Goal: Information Seeking & Learning: Learn about a topic

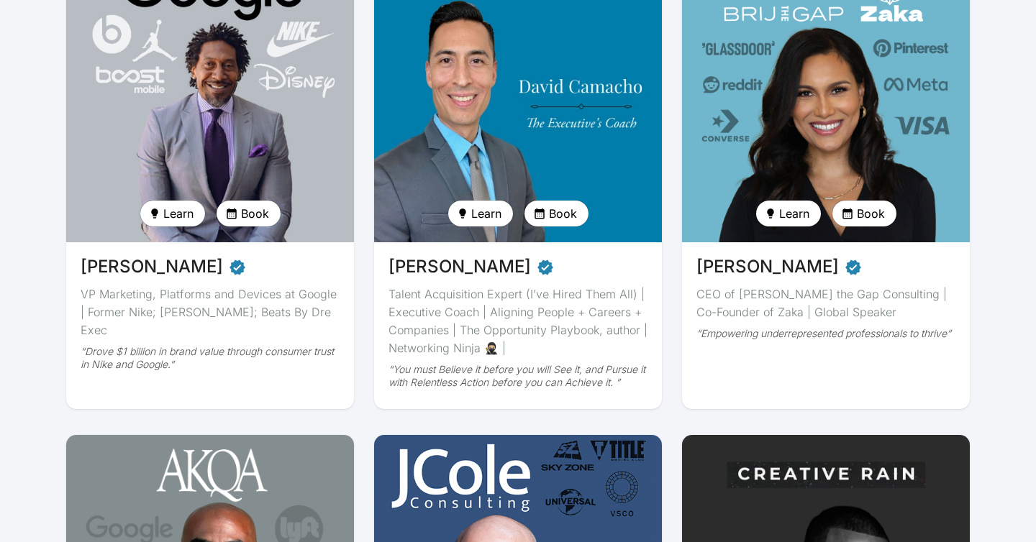
scroll to position [216, 0]
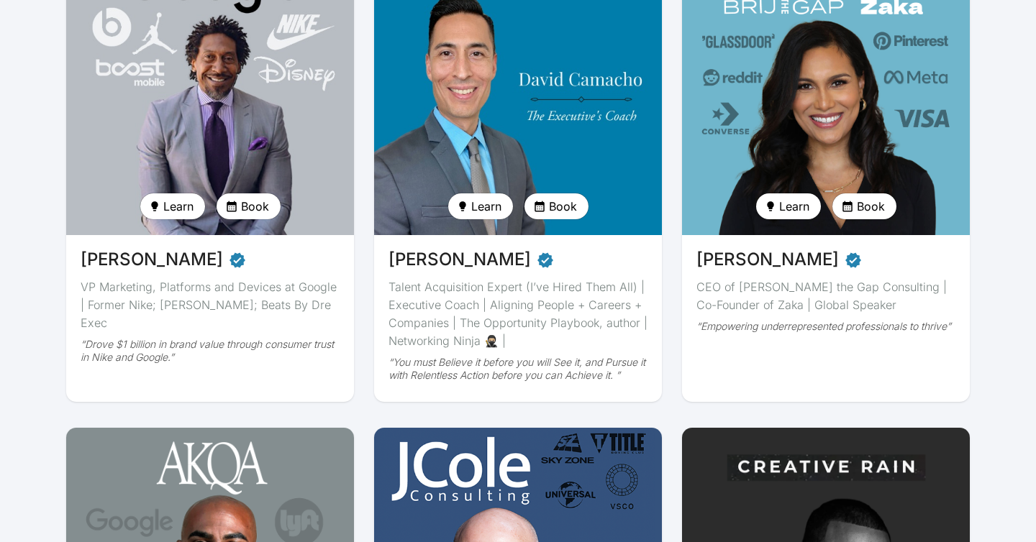
click at [572, 140] on img at bounding box center [518, 90] width 296 height 298
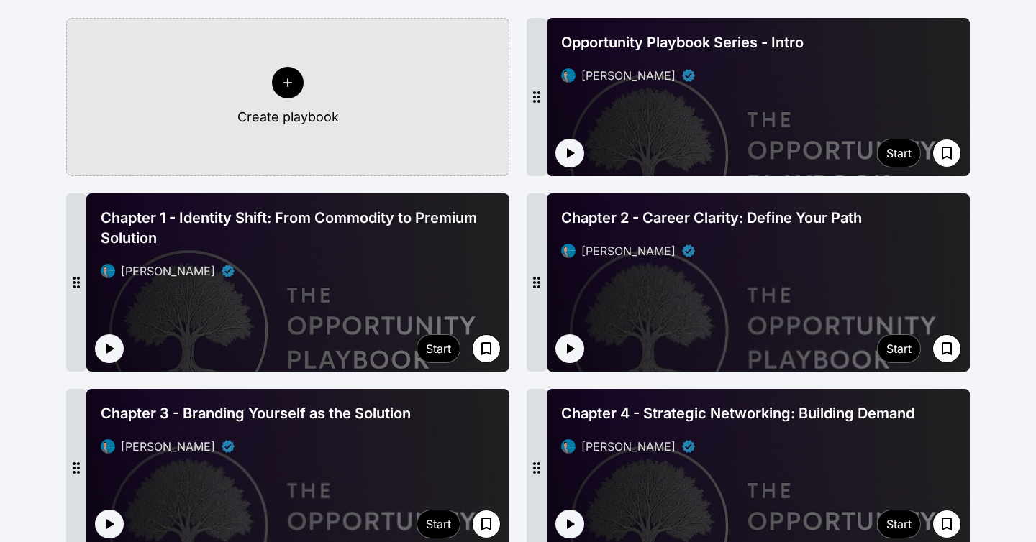
scroll to position [402, 0]
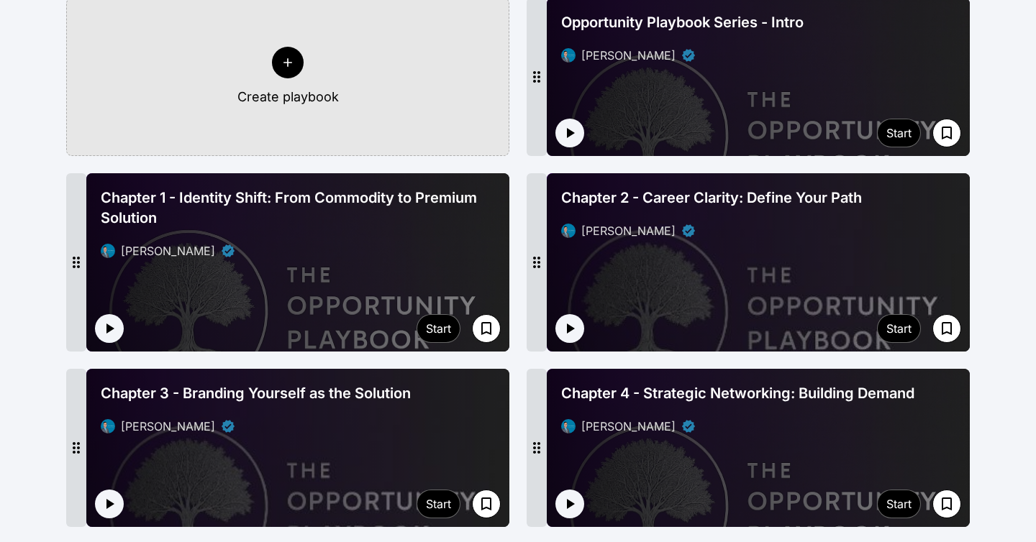
click at [692, 268] on div at bounding box center [758, 262] width 423 height 178
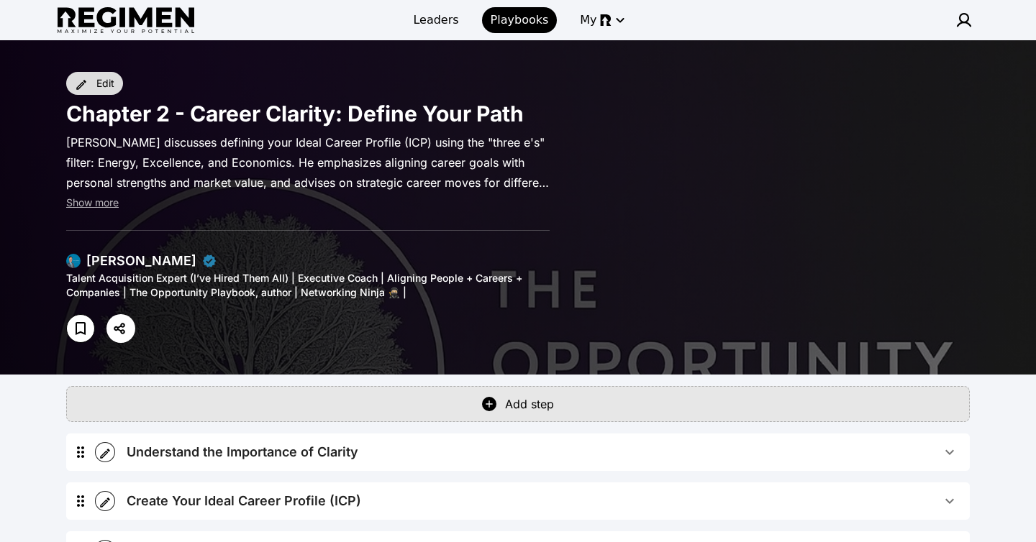
click at [94, 85] on button "Edit" at bounding box center [94, 83] width 57 height 23
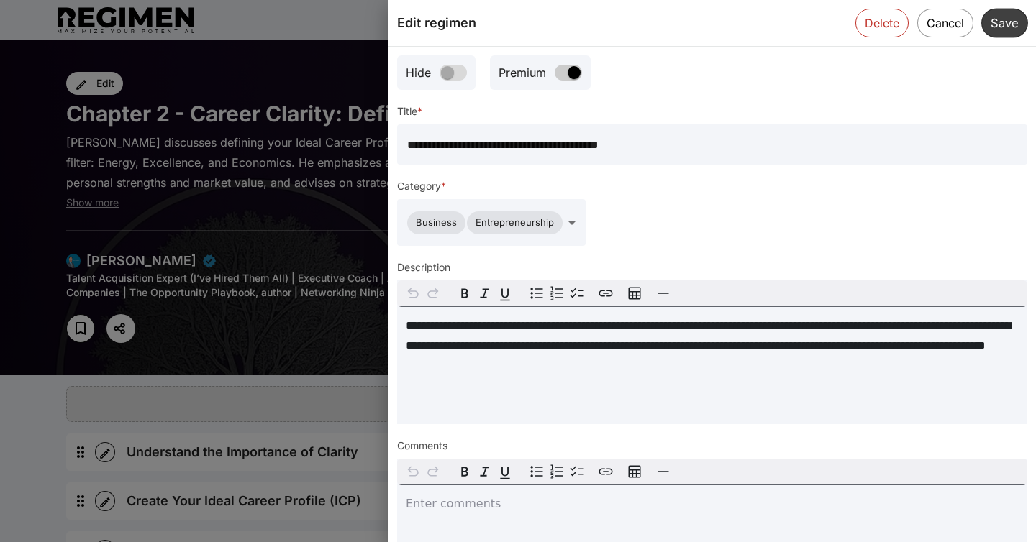
click at [1000, 20] on button "Save" at bounding box center [1004, 22] width 47 height 29
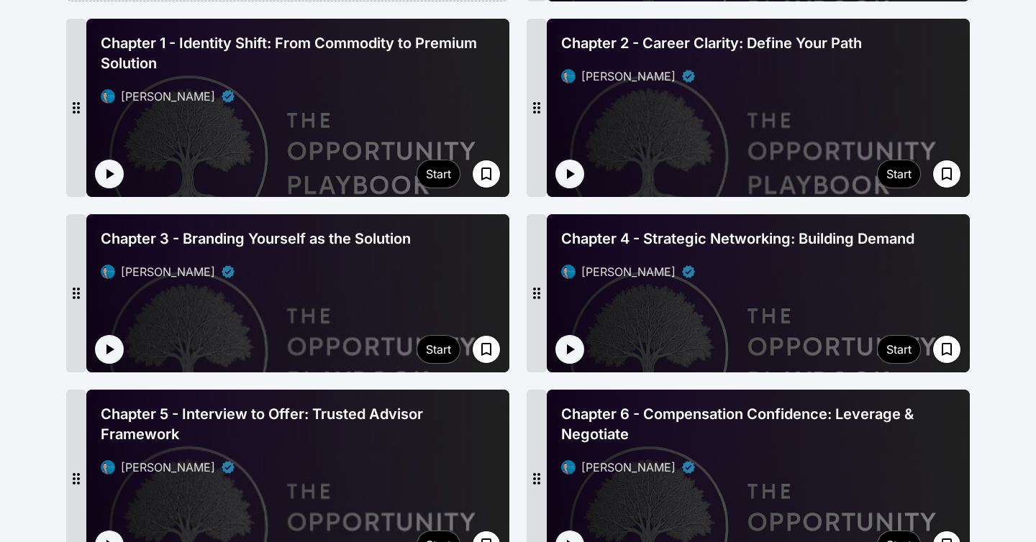
scroll to position [561, 0]
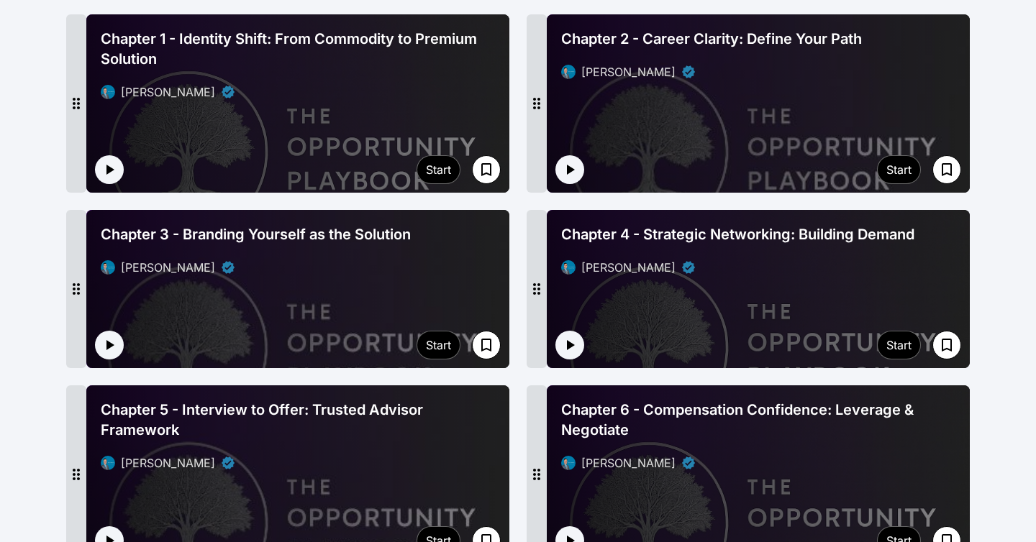
click at [455, 263] on div "Chapter 3 - Branding Yourself as the Solution [PERSON_NAME]" at bounding box center [297, 250] width 423 height 81
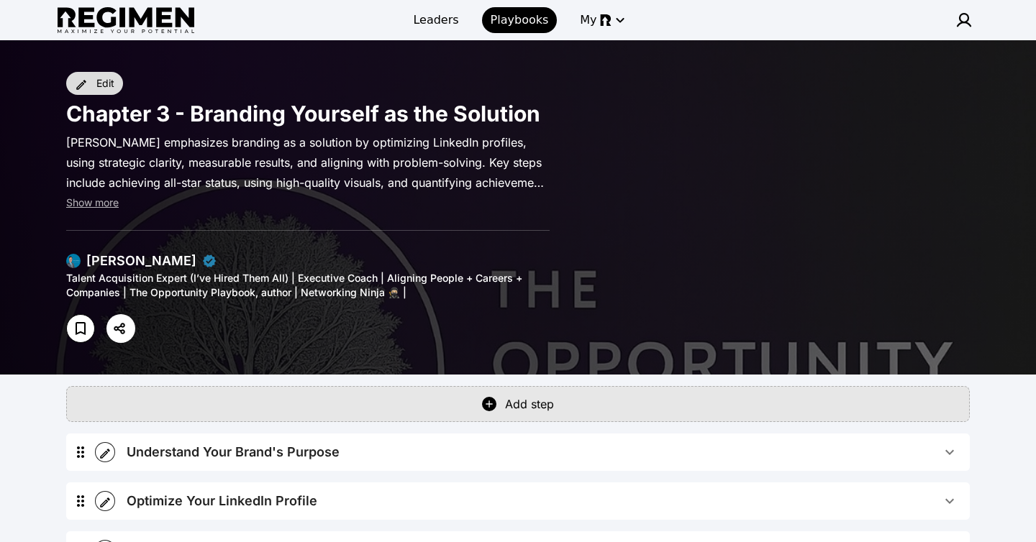
click at [109, 86] on div "Edit" at bounding box center [105, 83] width 18 height 14
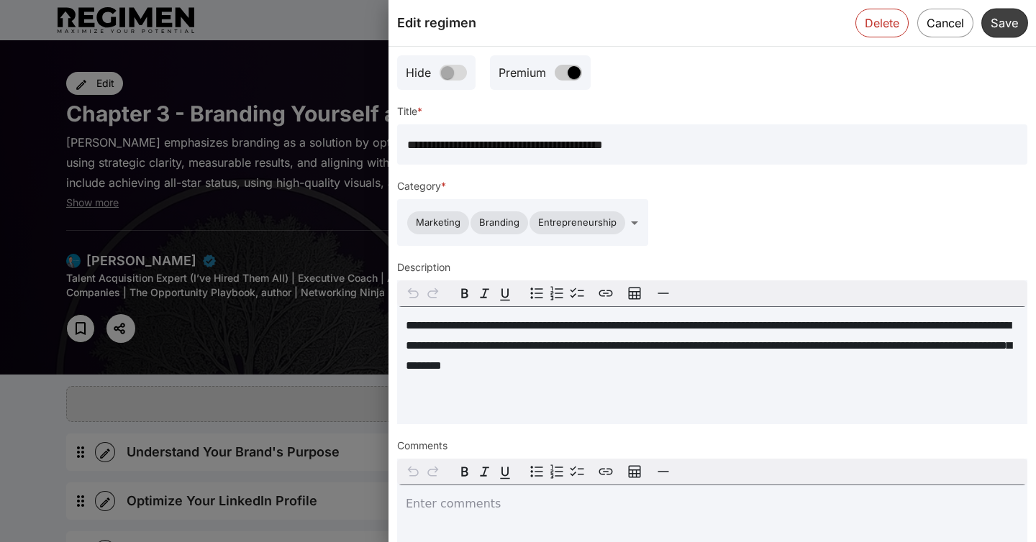
click at [1000, 22] on button "Save" at bounding box center [1004, 22] width 47 height 29
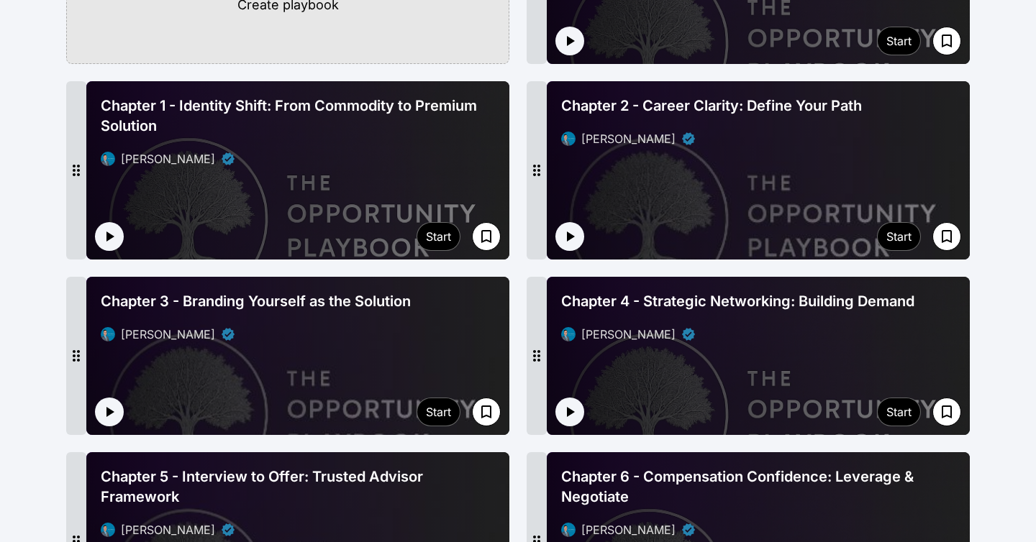
scroll to position [495, 0]
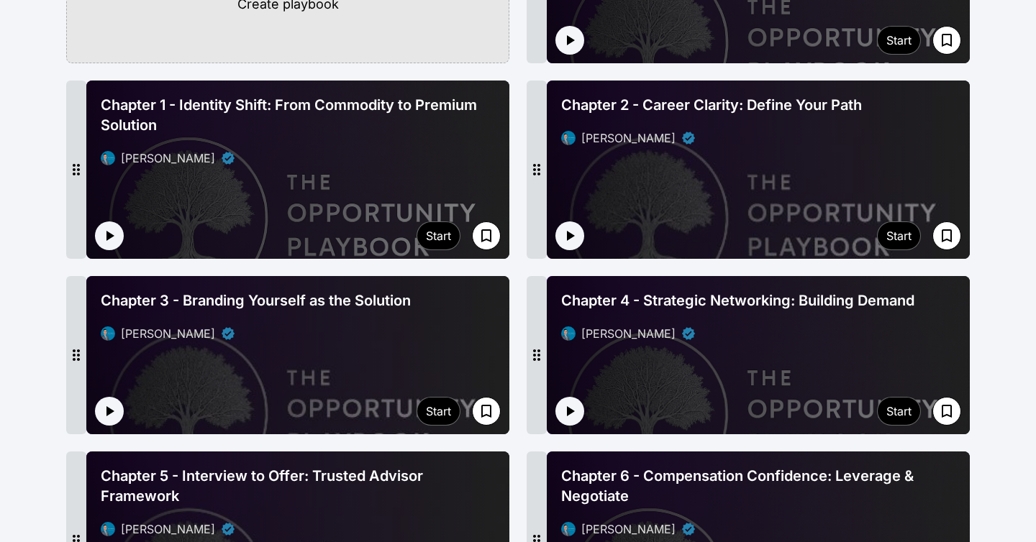
click at [613, 325] on div "[PERSON_NAME]" at bounding box center [628, 333] width 94 height 17
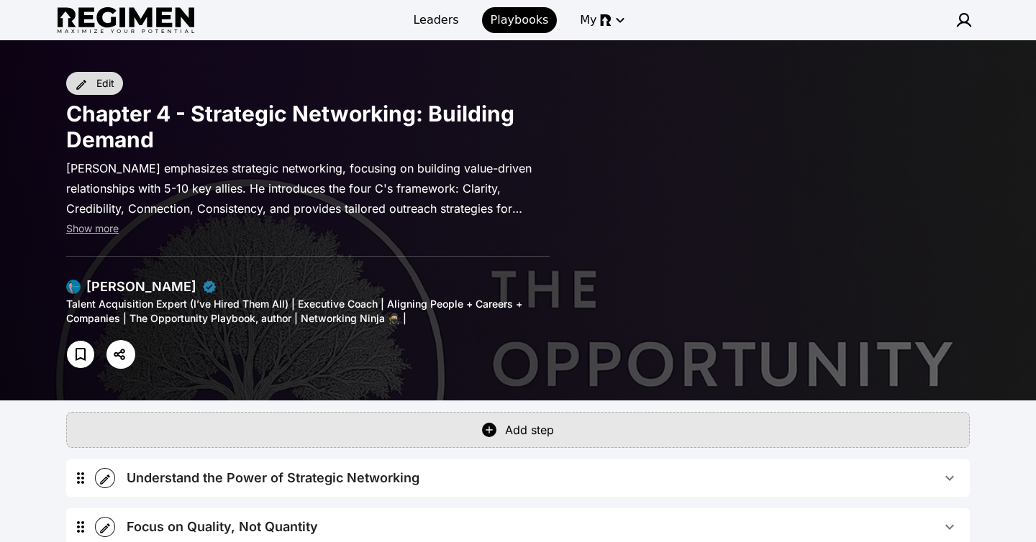
click at [98, 80] on div "Edit" at bounding box center [105, 83] width 18 height 14
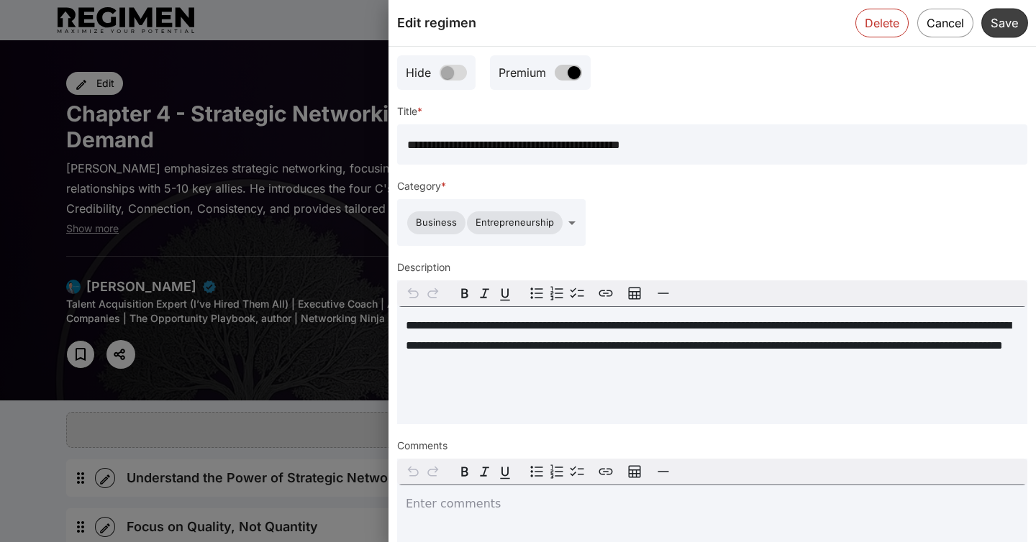
click at [1003, 23] on button "Save" at bounding box center [1004, 22] width 47 height 29
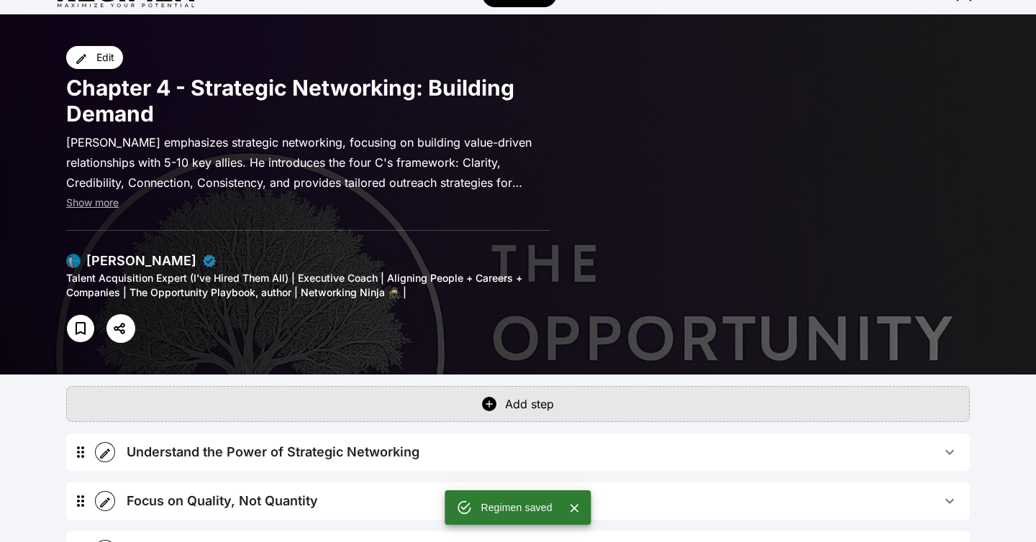
scroll to position [11, 0]
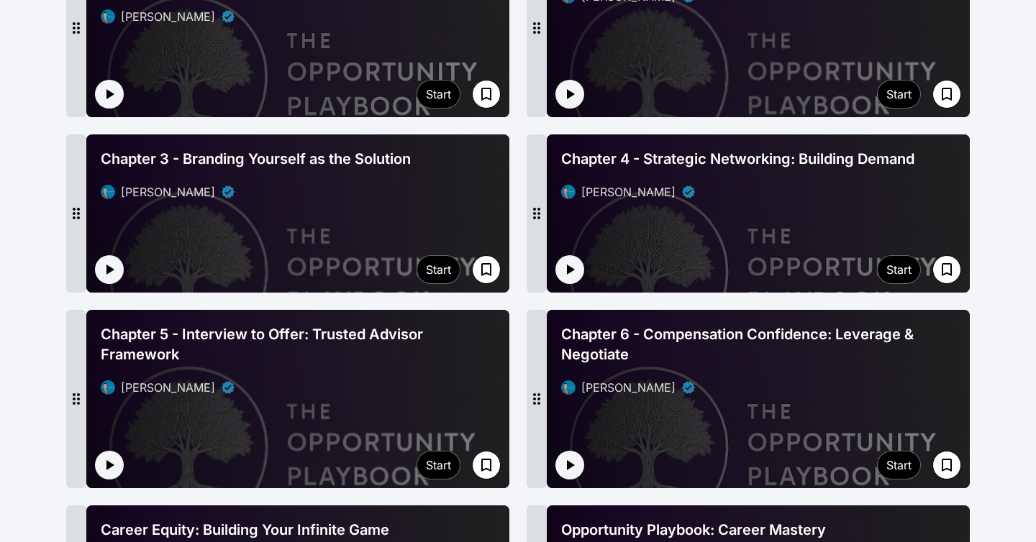
scroll to position [664, 0]
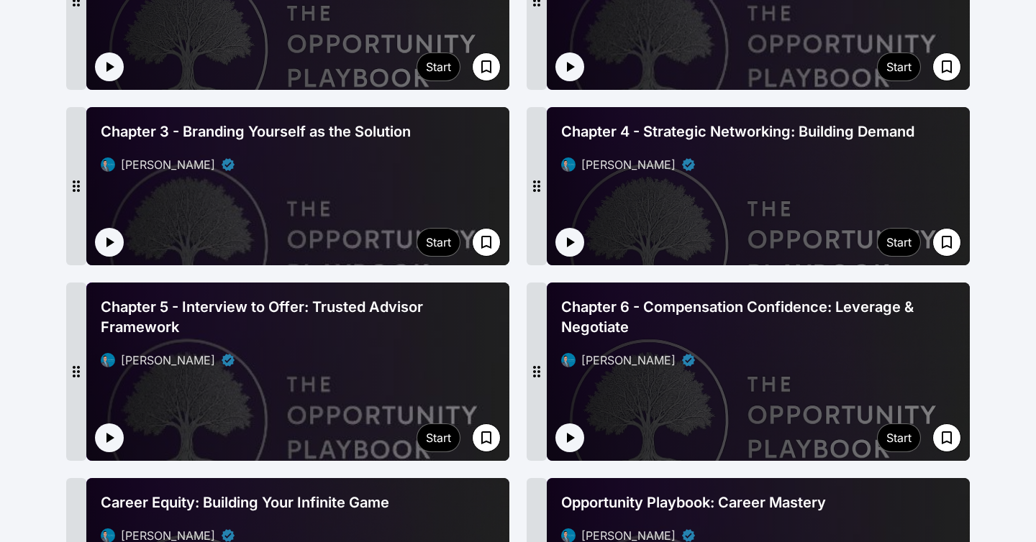
click at [445, 352] on div "[PERSON_NAME]" at bounding box center [298, 360] width 394 height 17
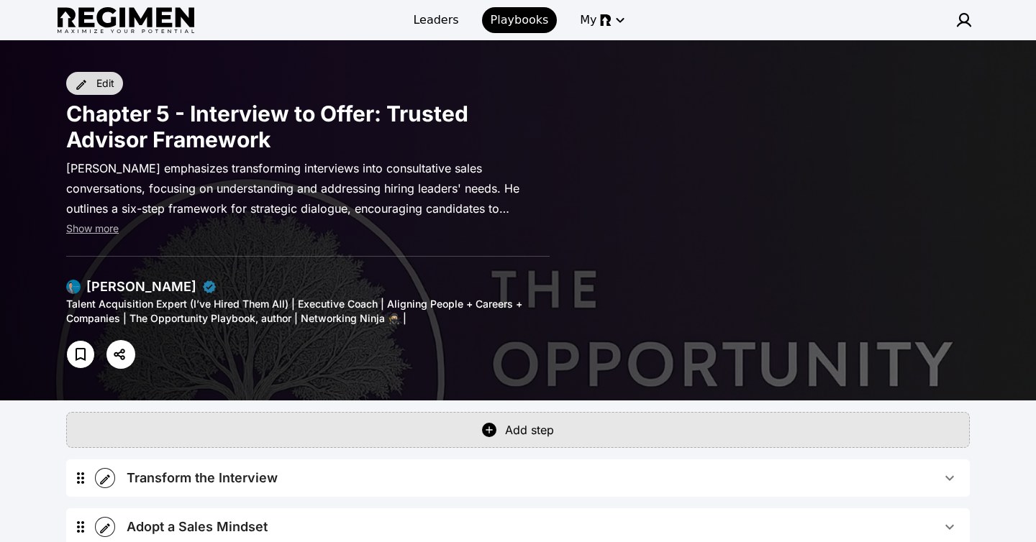
click at [104, 84] on div "Edit" at bounding box center [105, 83] width 18 height 14
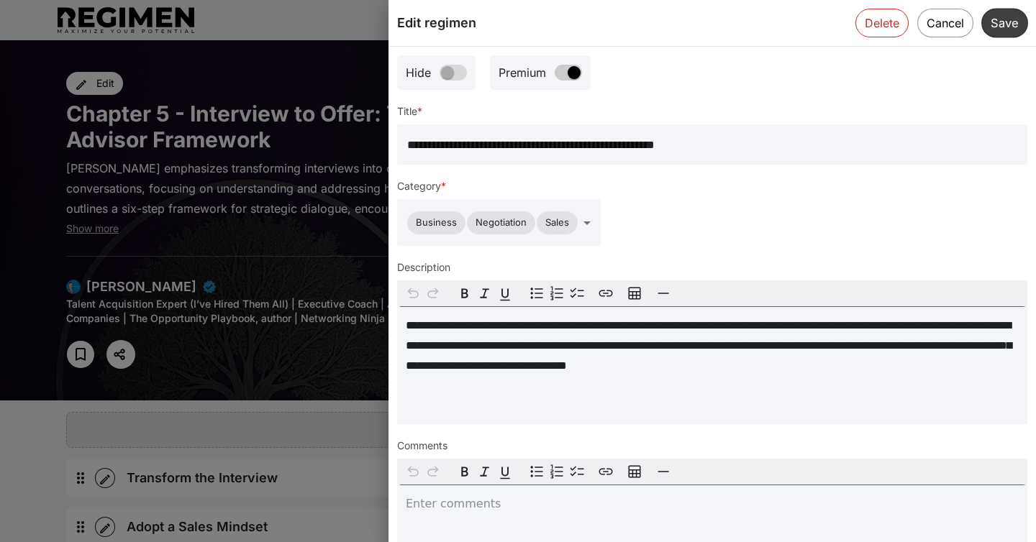
click at [1020, 27] on button "Save" at bounding box center [1004, 22] width 47 height 29
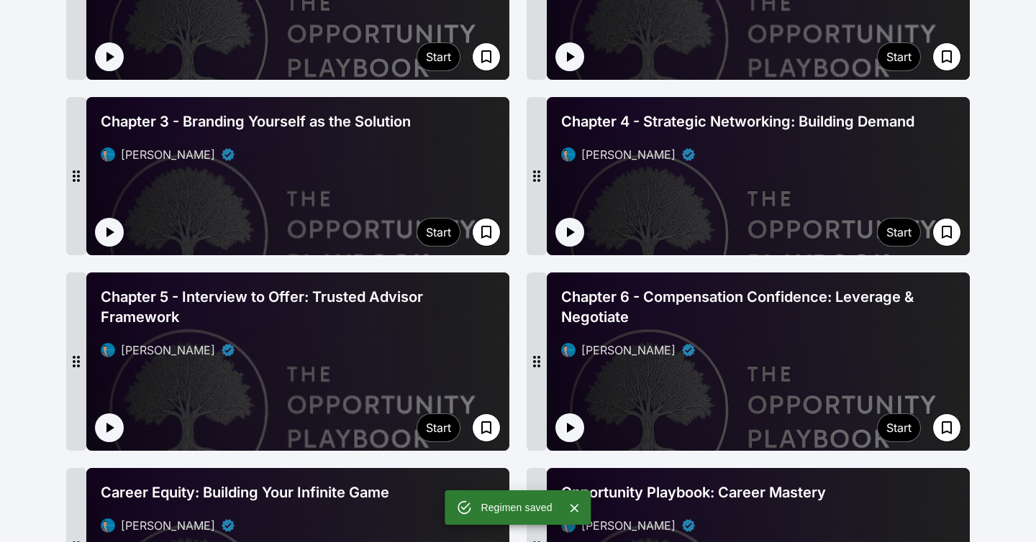
scroll to position [726, 0]
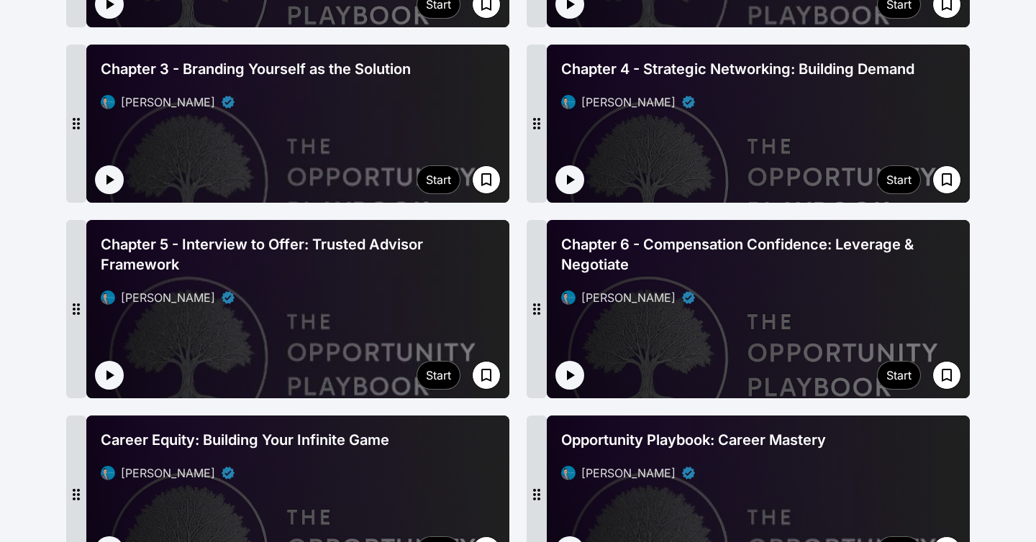
click at [795, 268] on div "Chapter 6 - Compensation Confidence: Leverage & Negotiate [PERSON_NAME]" at bounding box center [758, 270] width 406 height 83
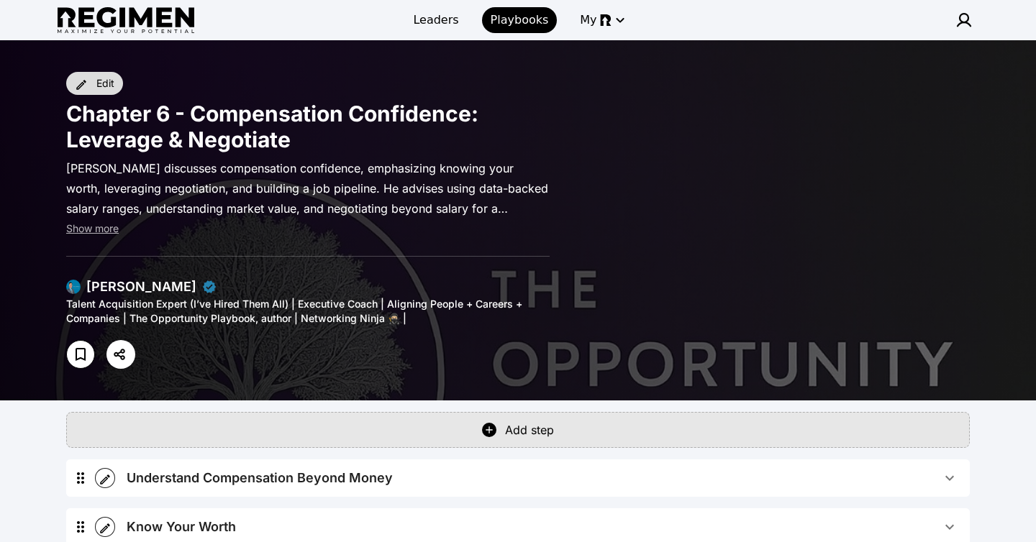
click at [105, 84] on div "Edit" at bounding box center [105, 83] width 18 height 14
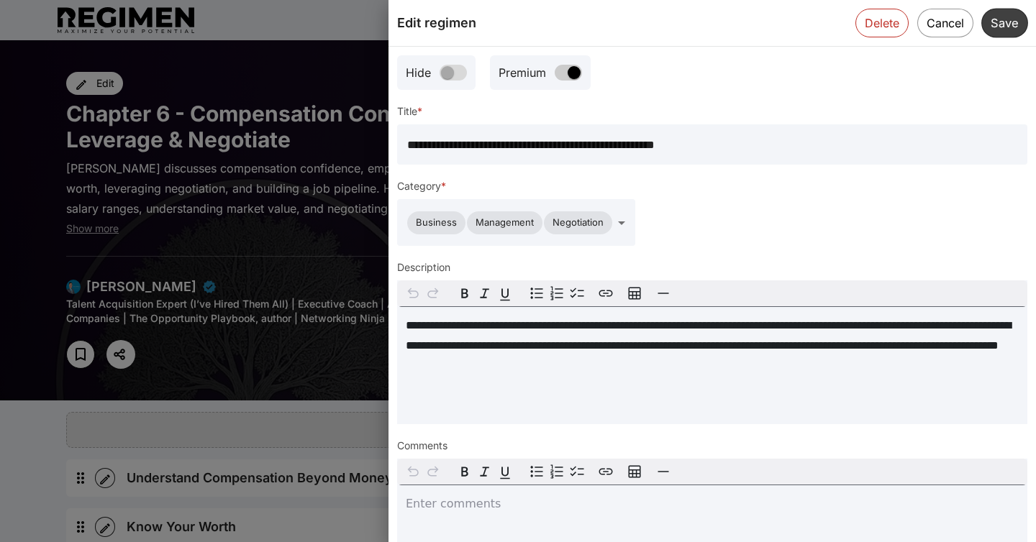
click at [1013, 27] on button "Save" at bounding box center [1004, 22] width 47 height 29
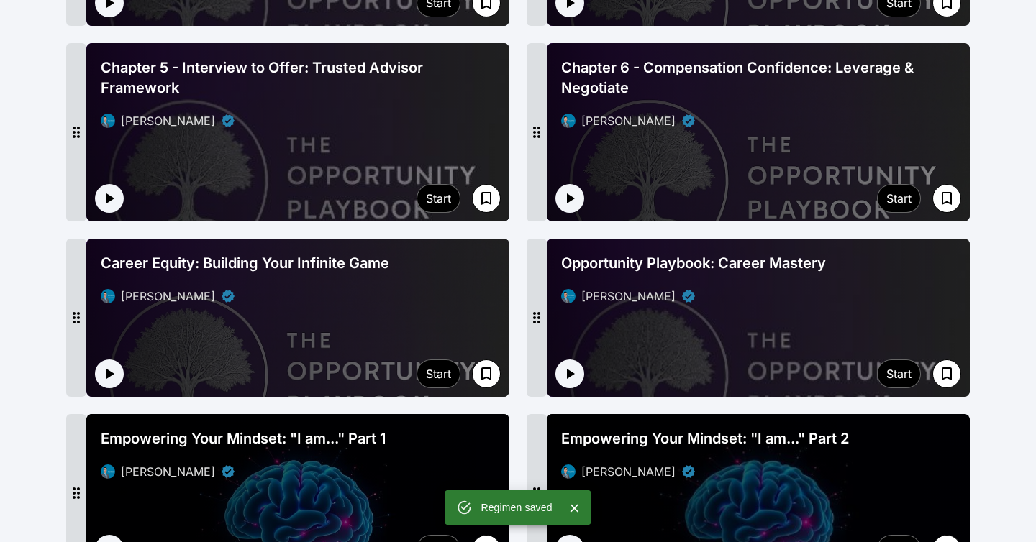
scroll to position [922, 0]
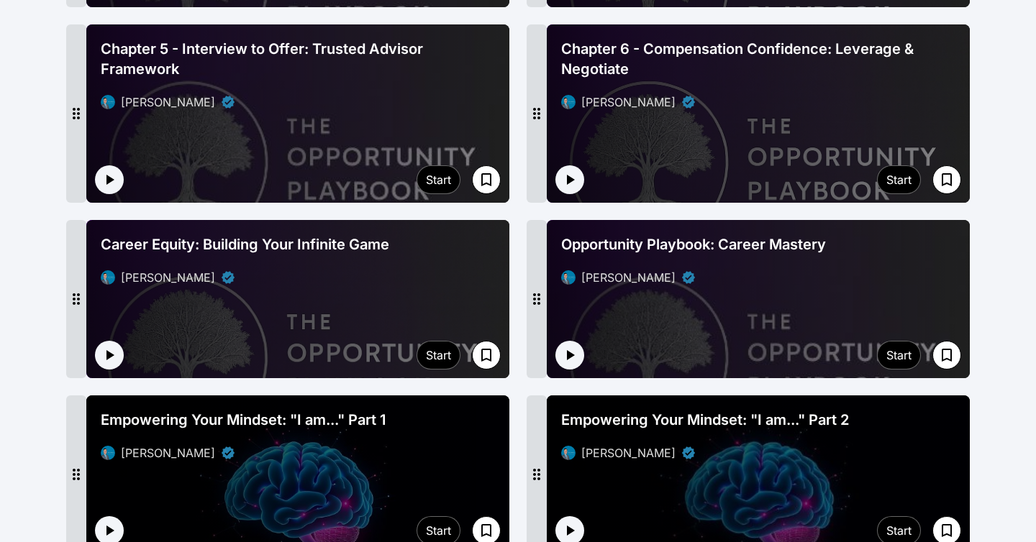
click at [403, 279] on div "Career Equity: Building Your Infinite Game [PERSON_NAME]" at bounding box center [297, 260] width 423 height 81
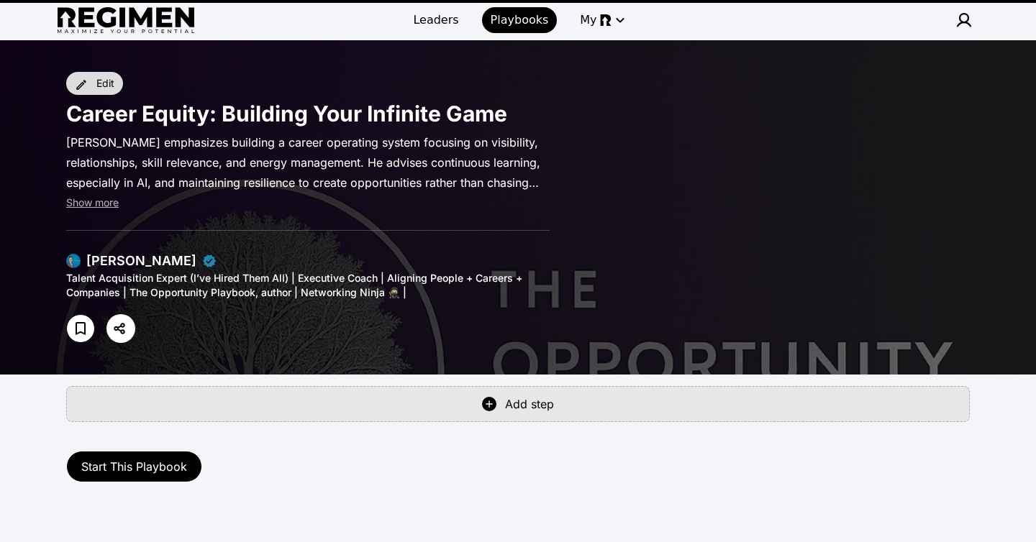
click at [107, 93] on button "Edit" at bounding box center [94, 83] width 57 height 23
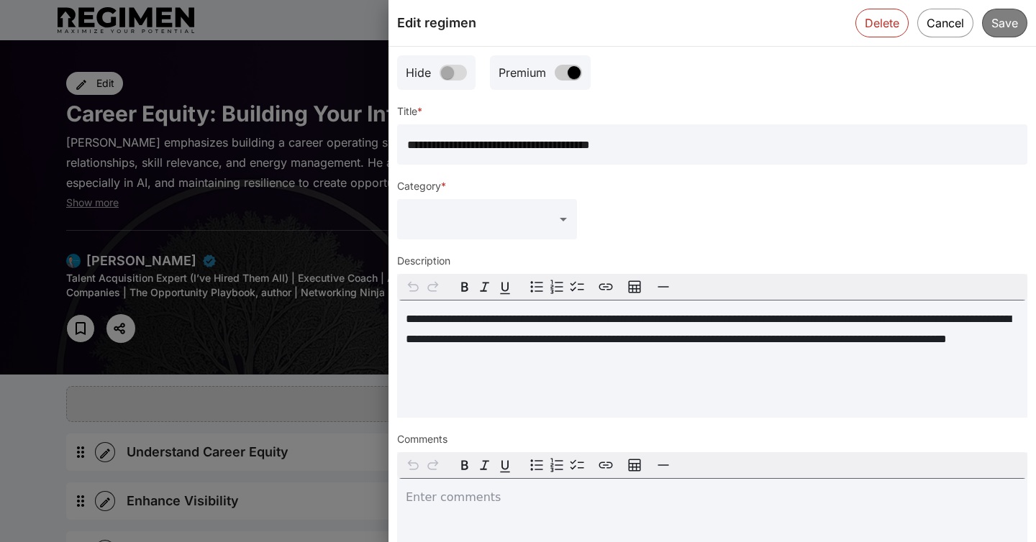
click at [639, 147] on input "**********" at bounding box center [712, 144] width 630 height 40
type input "**********"
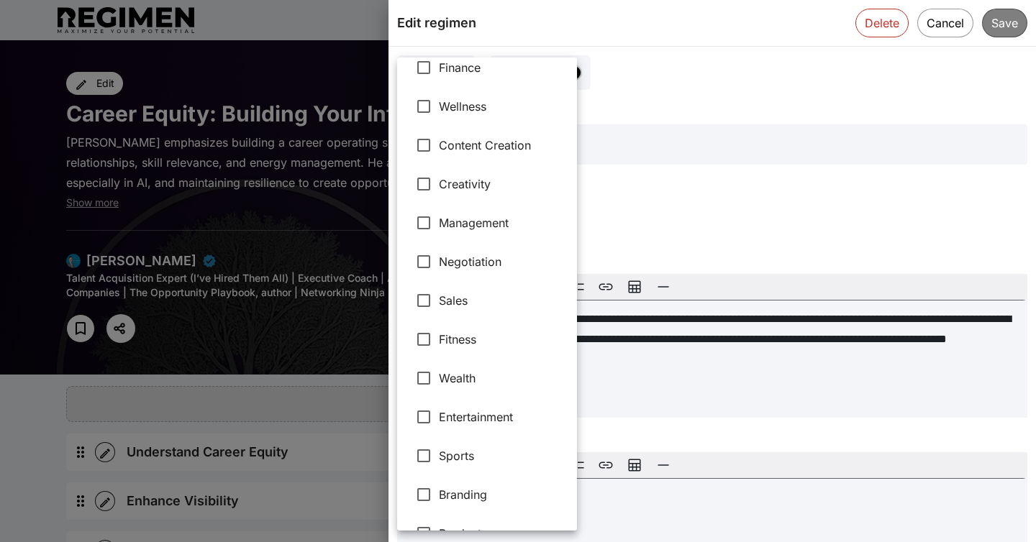
scroll to position [251, 0]
type input "**********"
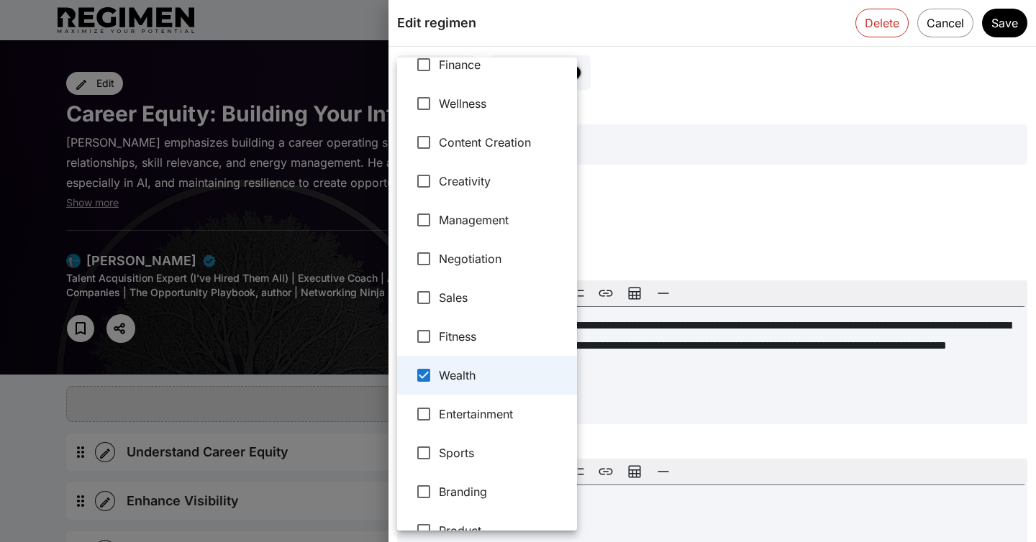
click at [773, 101] on div at bounding box center [518, 271] width 1036 height 542
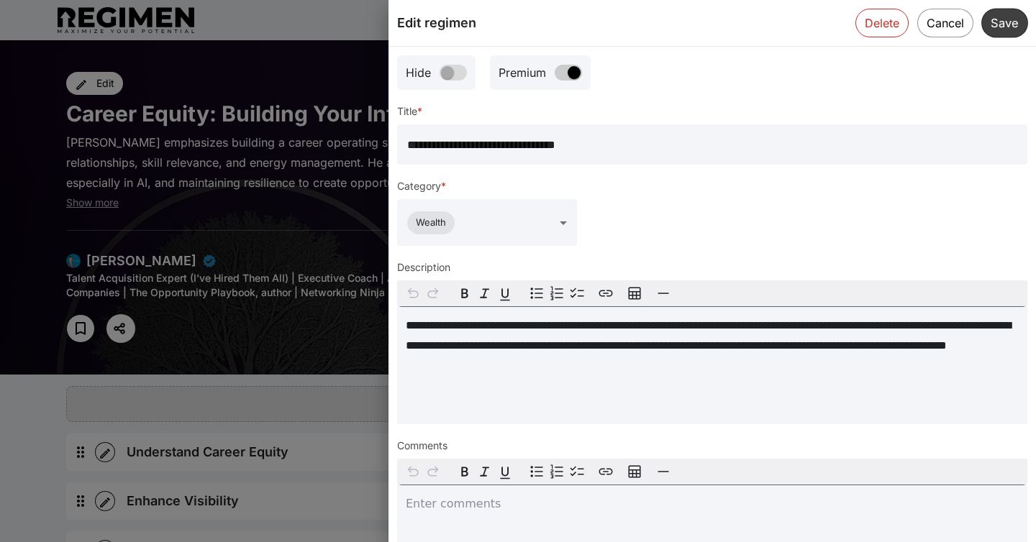
click at [1007, 24] on button "Save" at bounding box center [1004, 22] width 47 height 29
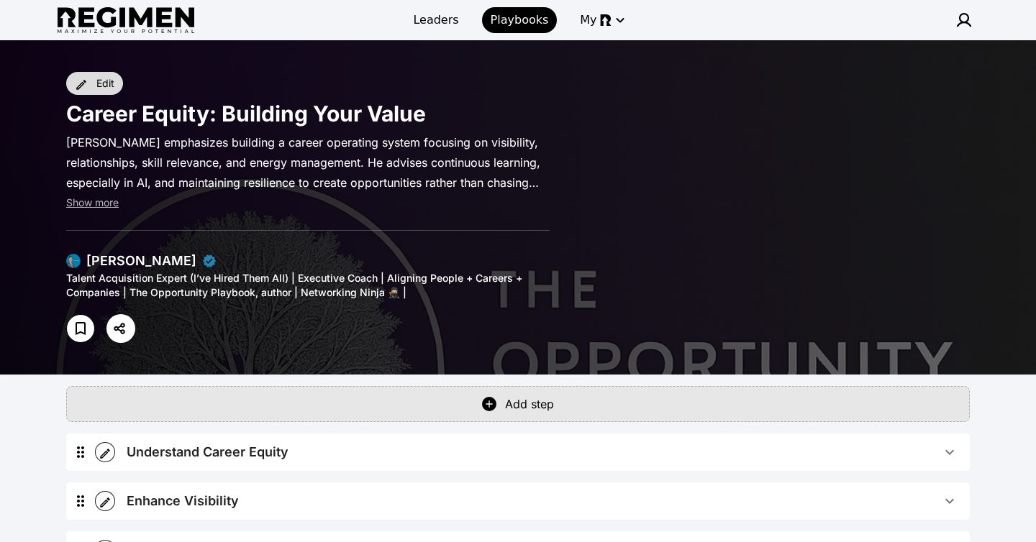
click at [92, 91] on button "Edit" at bounding box center [94, 83] width 57 height 23
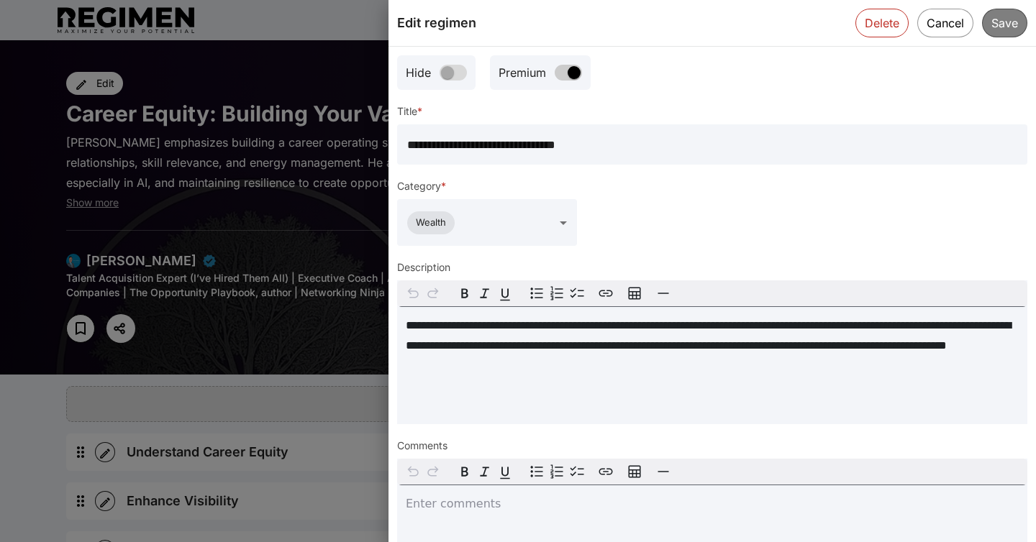
click at [178, 71] on div at bounding box center [518, 271] width 1036 height 542
click at [939, 21] on button "Cancel" at bounding box center [945, 22] width 58 height 29
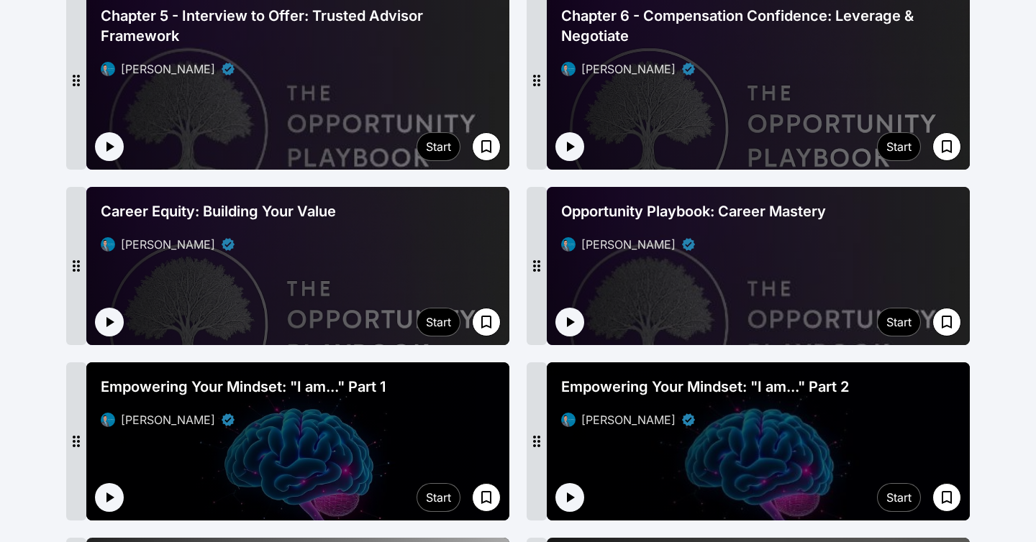
scroll to position [975, 0]
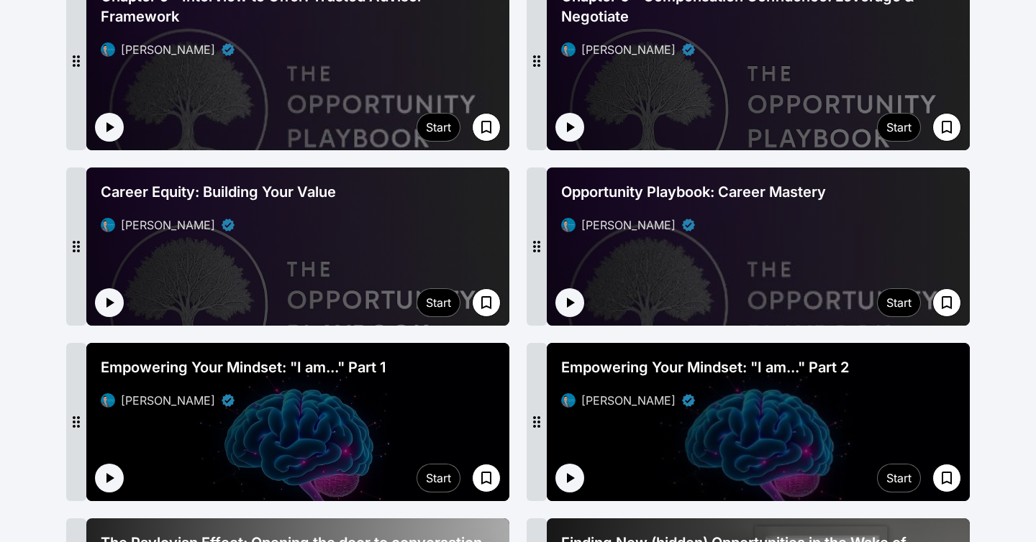
click at [849, 237] on div at bounding box center [758, 247] width 423 height 158
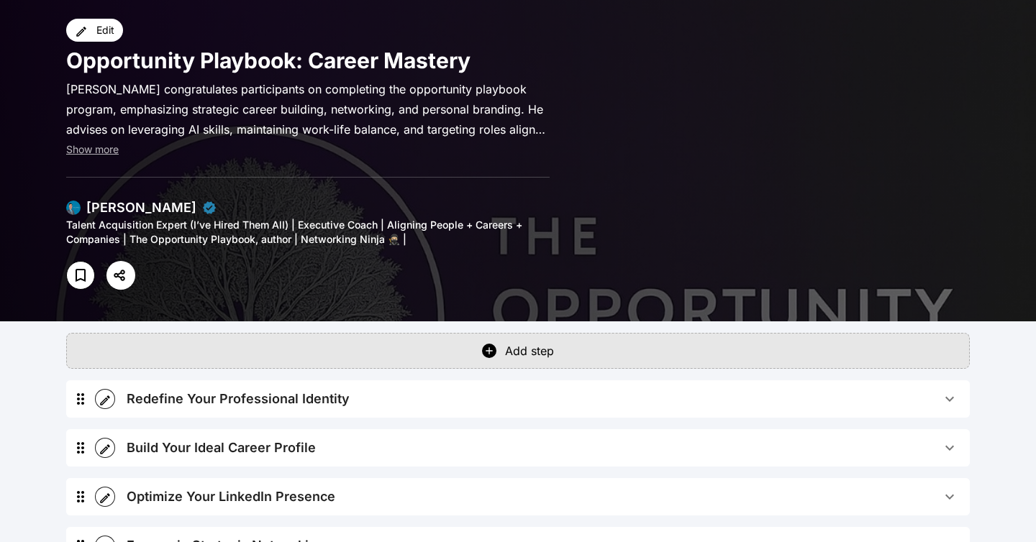
scroll to position [8, 0]
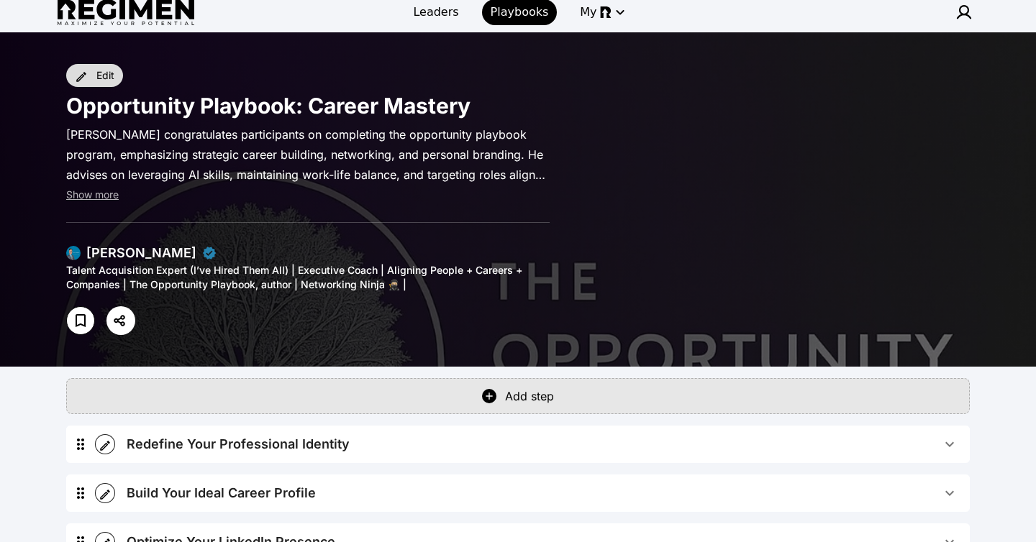
click at [103, 84] on button "Edit" at bounding box center [94, 75] width 57 height 23
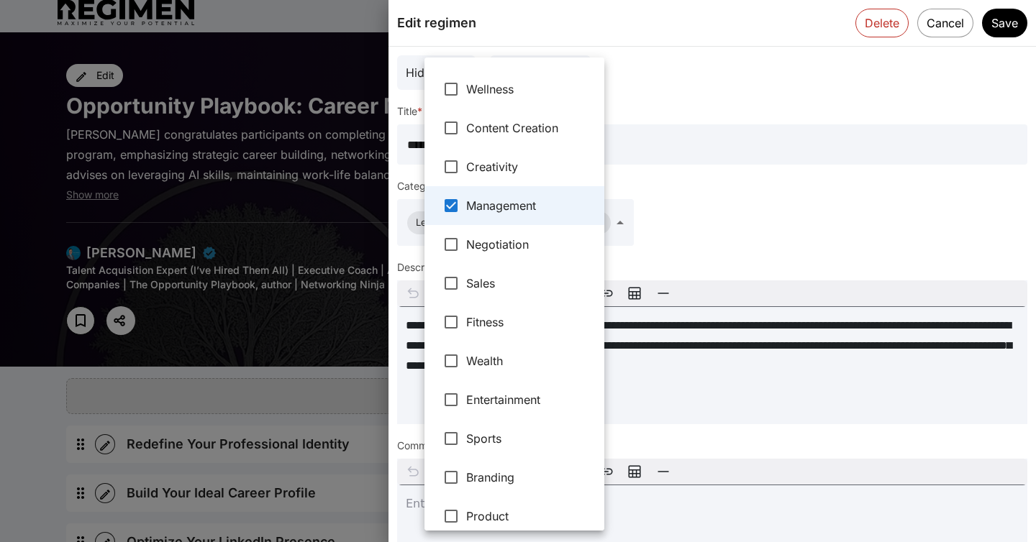
scroll to position [276, 0]
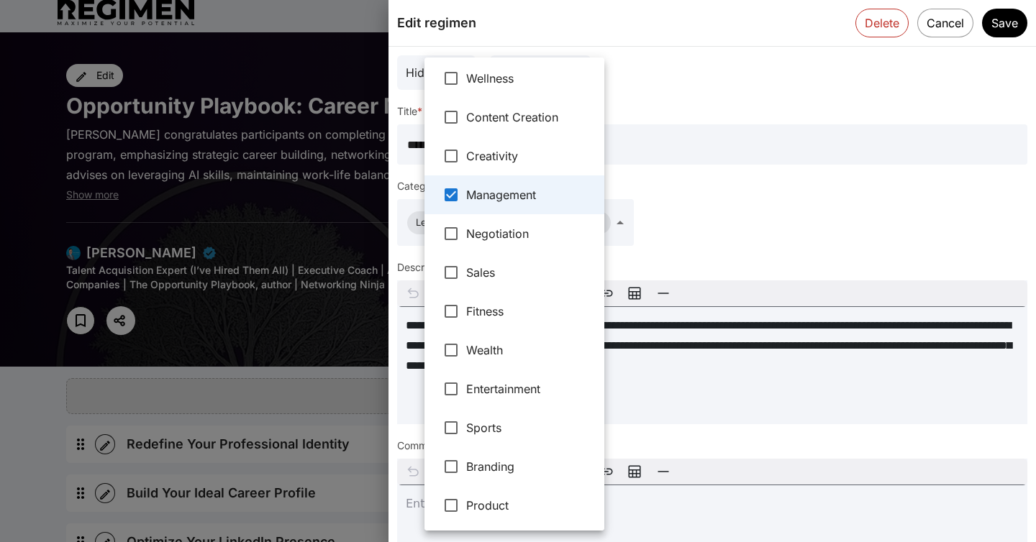
type input "**********"
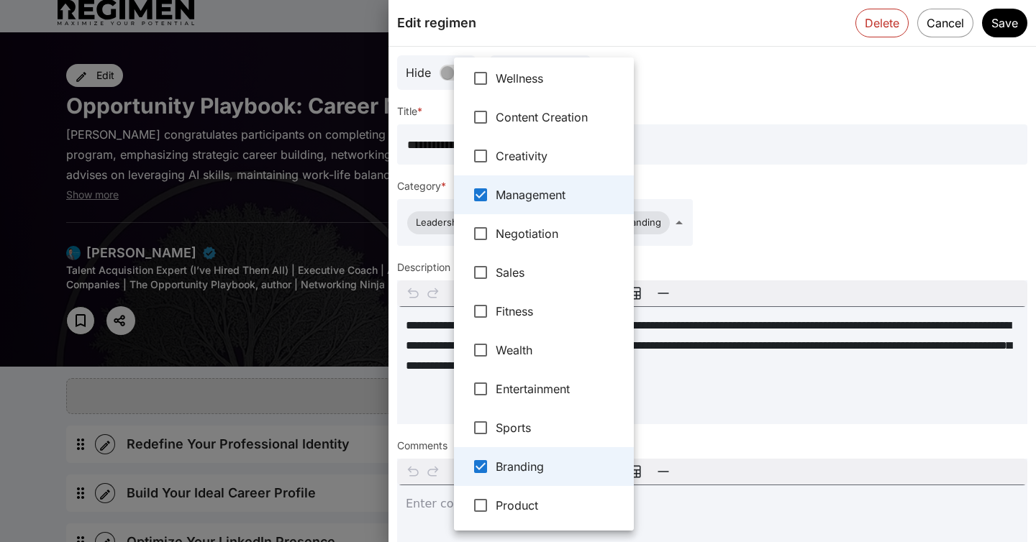
click at [1005, 20] on div at bounding box center [518, 271] width 1036 height 542
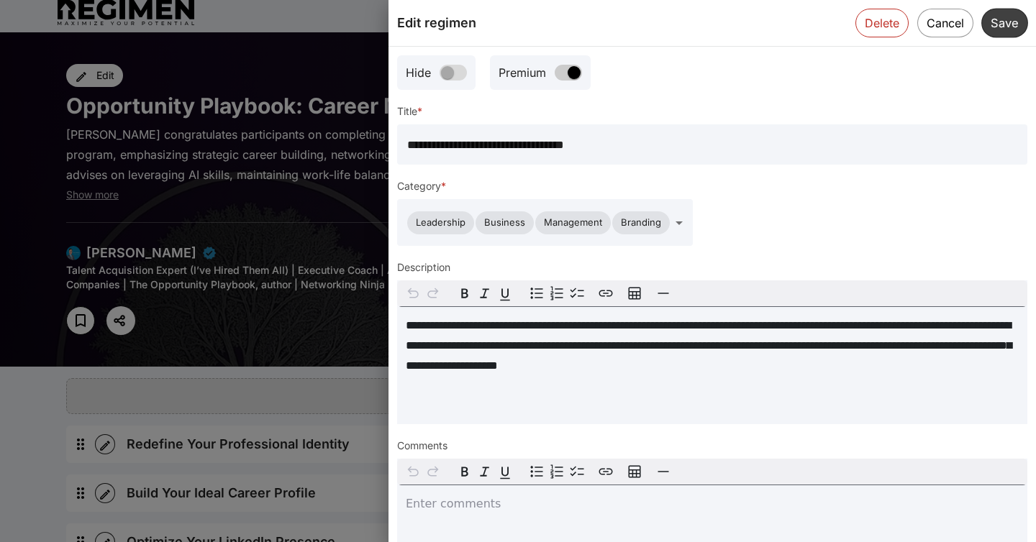
click at [1015, 23] on button "Save" at bounding box center [1004, 22] width 47 height 29
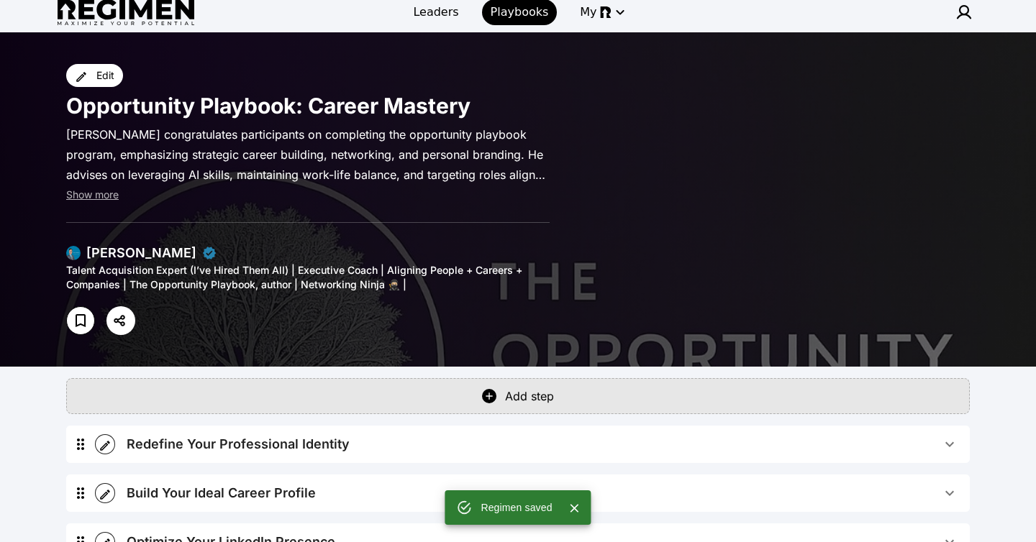
scroll to position [0, 0]
